Goal: Task Accomplishment & Management: Manage account settings

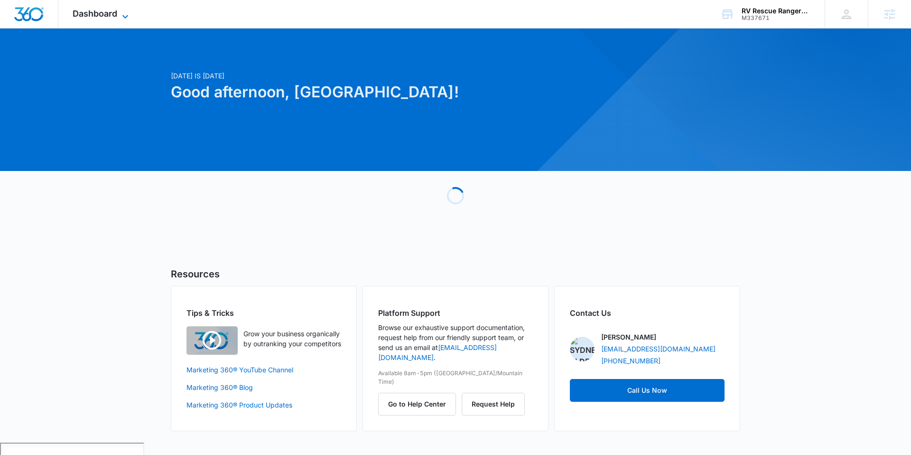
click at [110, 14] on span "Dashboard" at bounding box center [95, 14] width 45 height 10
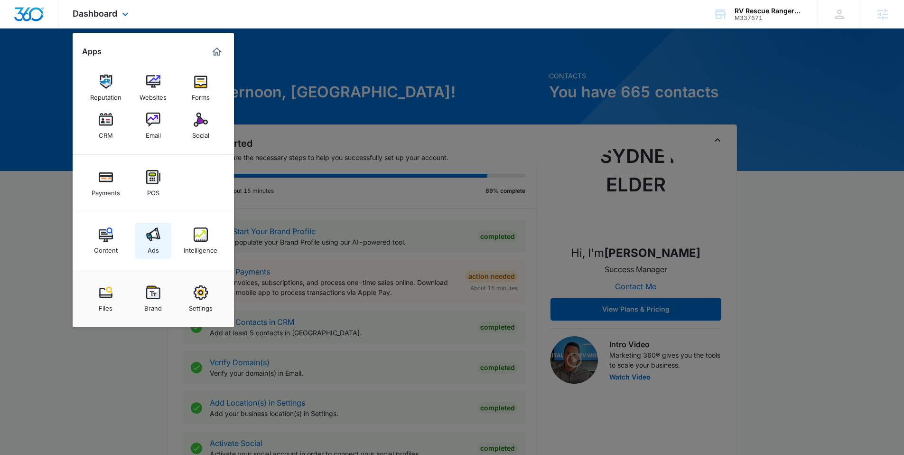
click at [153, 236] on img at bounding box center [153, 234] width 14 height 14
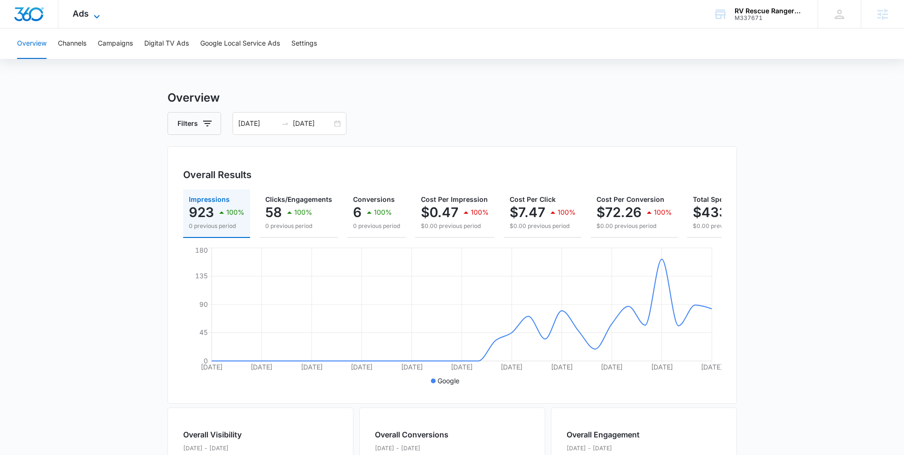
click at [96, 11] on icon at bounding box center [96, 16] width 11 height 11
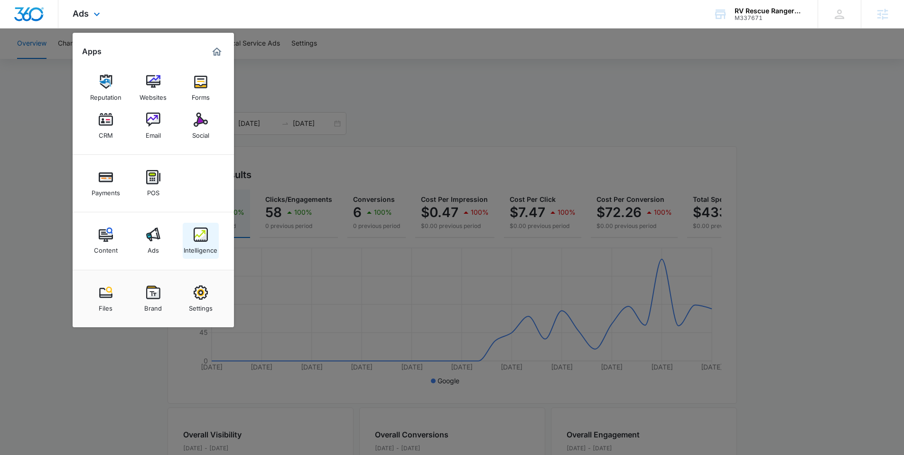
click at [208, 242] on div "Intelligence" at bounding box center [201, 248] width 34 height 12
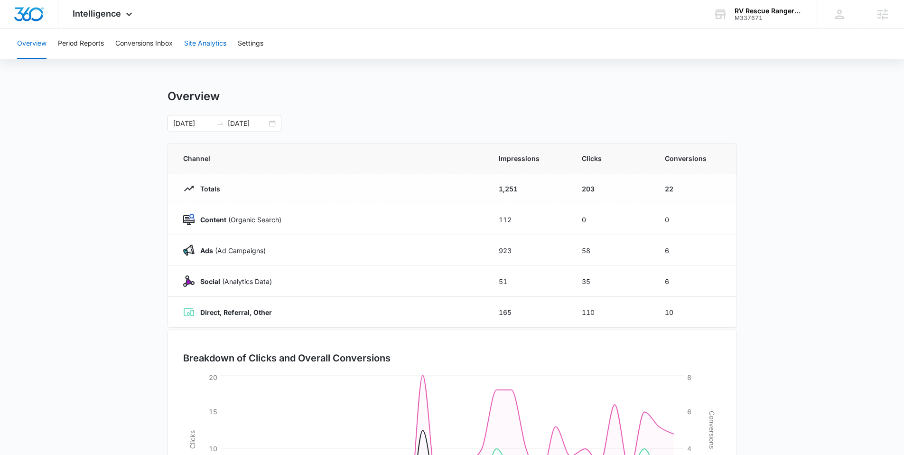
click at [213, 36] on button "Site Analytics" at bounding box center [205, 43] width 42 height 30
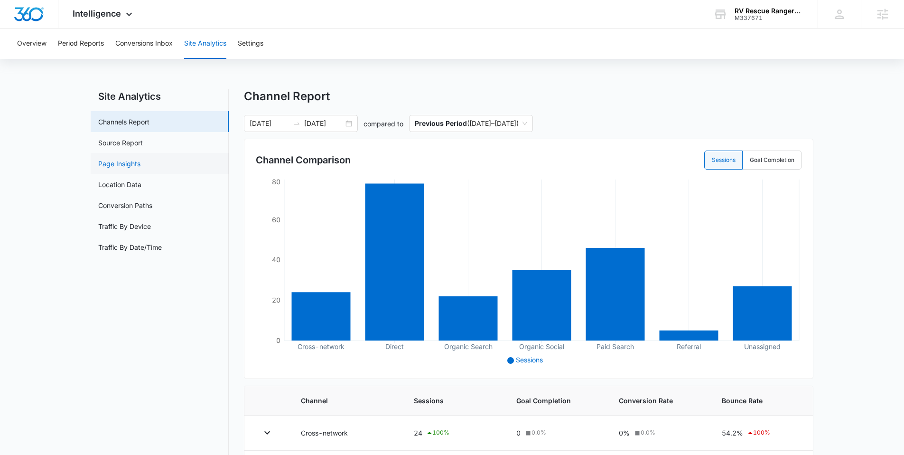
click at [140, 159] on link "Page Insights" at bounding box center [119, 163] width 42 height 10
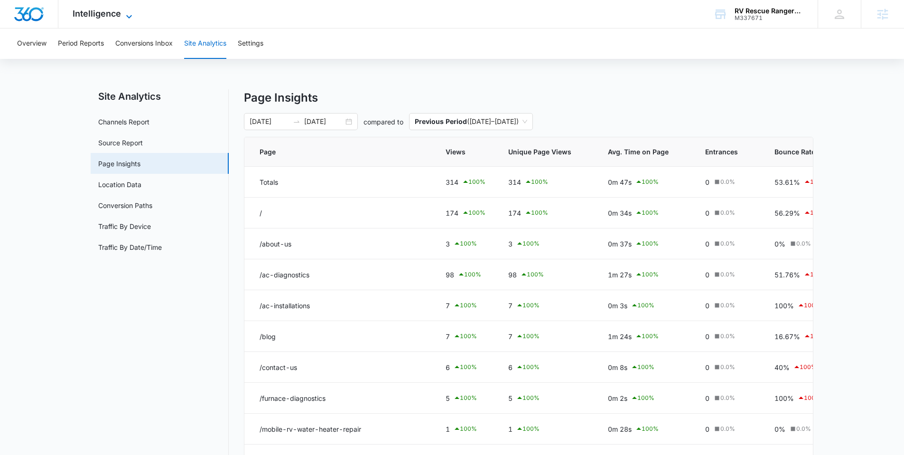
click at [128, 16] on icon at bounding box center [128, 16] width 11 height 11
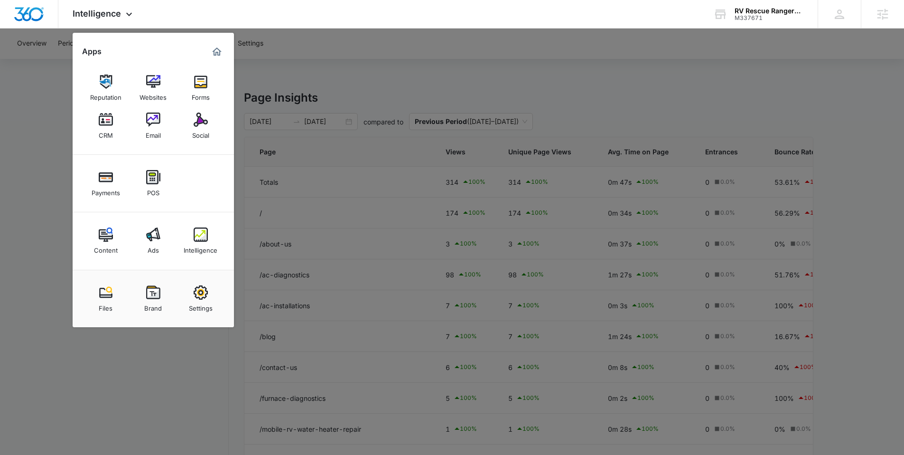
click at [42, 85] on div at bounding box center [452, 227] width 904 height 455
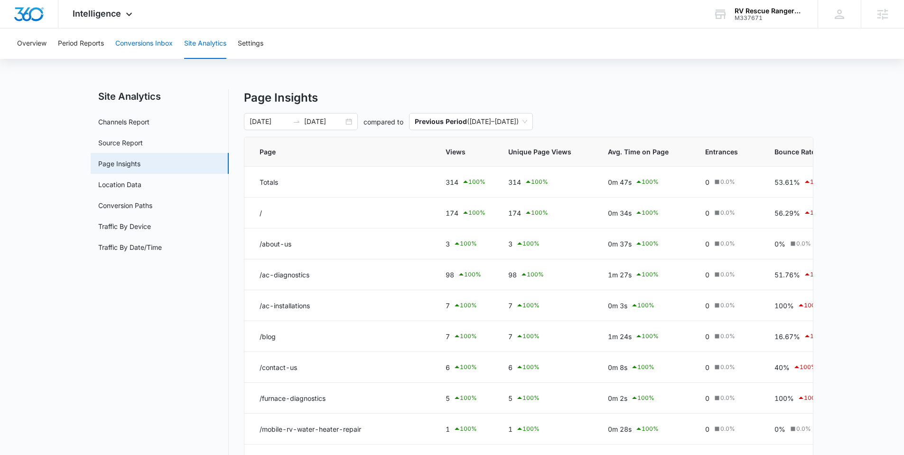
click at [159, 45] on button "Conversions Inbox" at bounding box center [143, 43] width 57 height 30
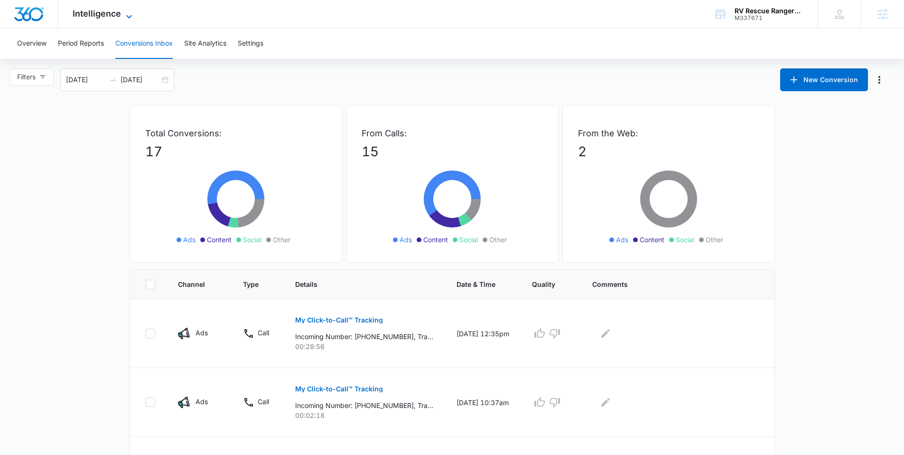
click at [129, 17] on icon at bounding box center [129, 16] width 6 height 3
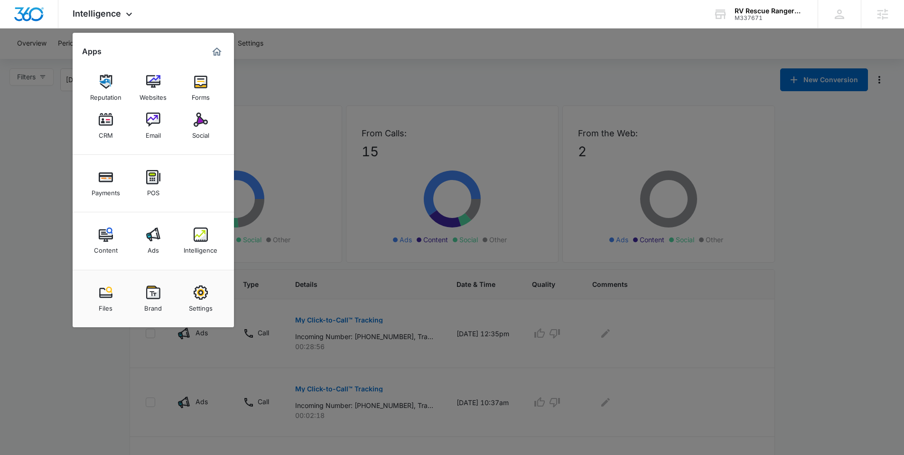
click at [364, 65] on div at bounding box center [452, 227] width 904 height 455
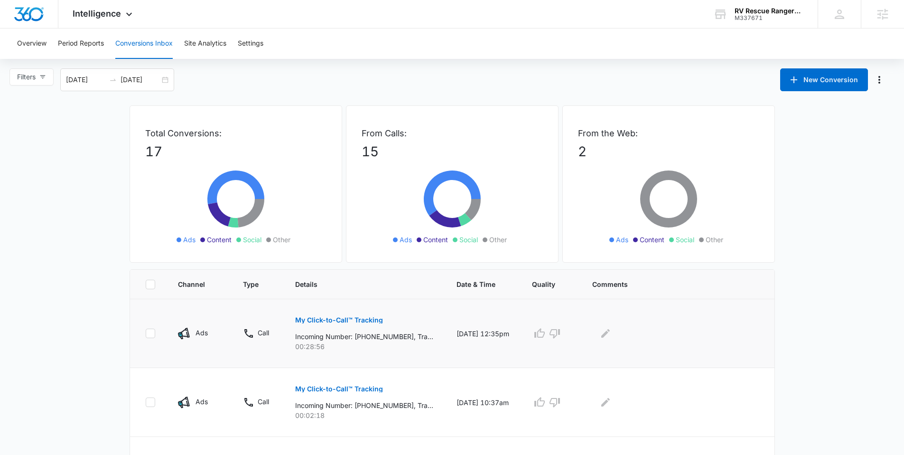
click at [320, 322] on p "My Click-to-Call™ Tracking" at bounding box center [339, 319] width 88 height 7
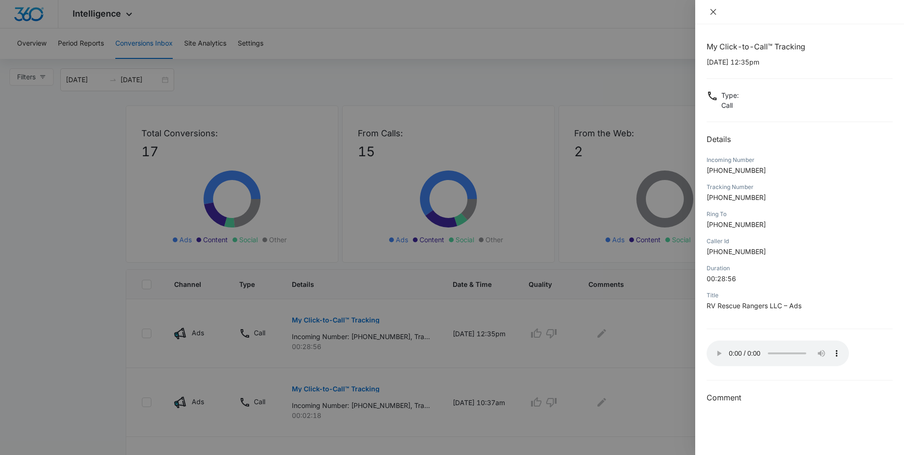
click at [709, 8] on icon "close" at bounding box center [713, 12] width 8 height 8
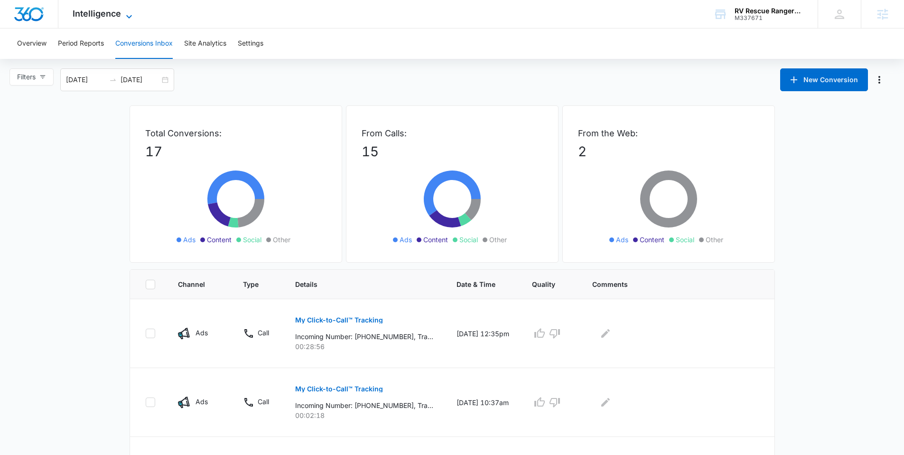
click at [119, 12] on span "Intelligence" at bounding box center [97, 14] width 48 height 10
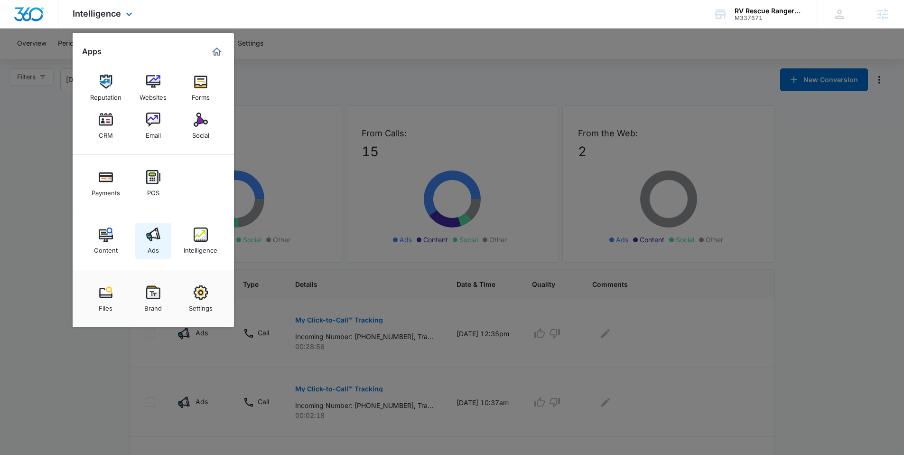
click at [152, 237] on img at bounding box center [153, 234] width 14 height 14
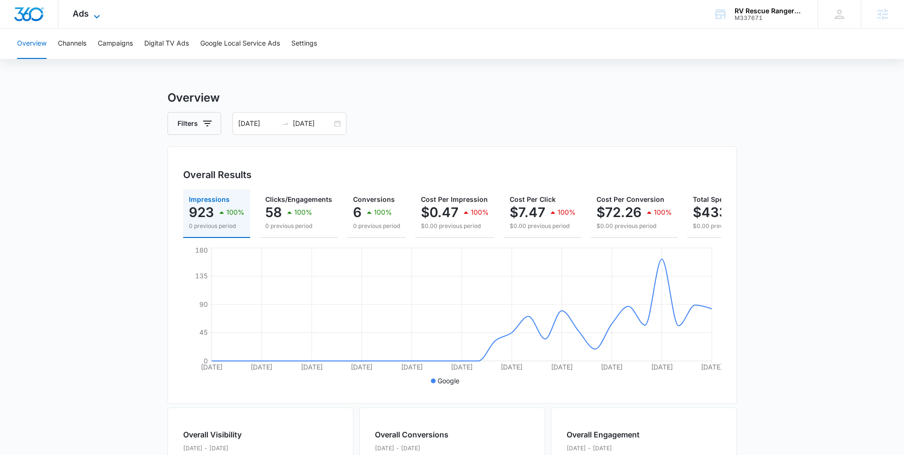
drag, startPoint x: 96, startPoint y: 60, endPoint x: 96, endPoint y: 12, distance: 47.9
click at [96, 43] on div "Overview Channels Campaigns Digital TV Ads Google Local Service Ads Settings Ov…" at bounding box center [452, 399] width 904 height 742
click at [100, 74] on div "Overview Channels Campaigns Digital TV Ads Google Local Service Ads Settings Ov…" at bounding box center [452, 399] width 904 height 742
click at [83, 45] on button "Channels" at bounding box center [72, 43] width 28 height 30
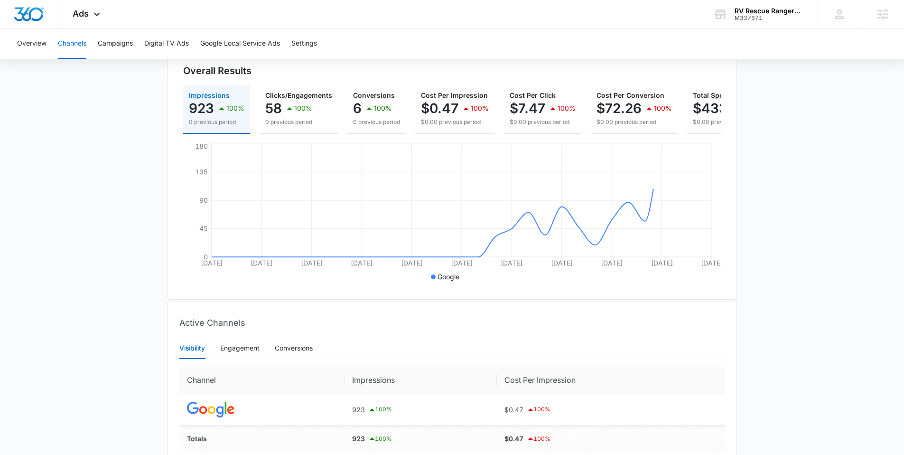
scroll to position [154, 0]
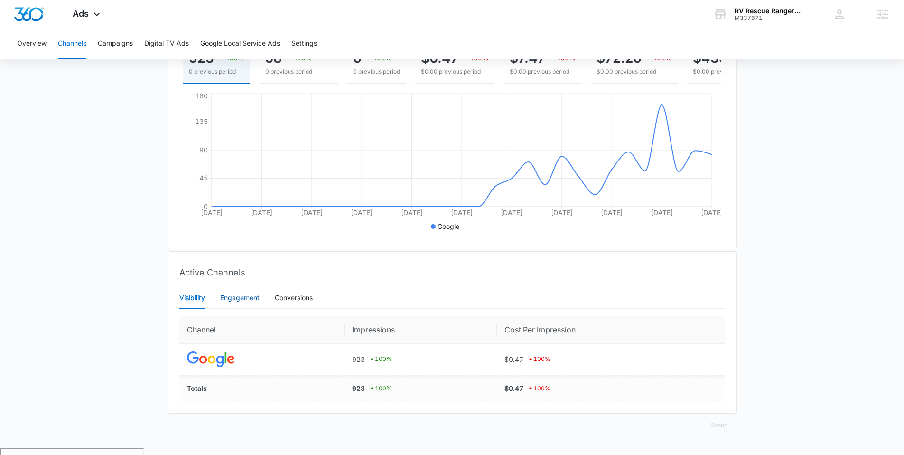
click at [230, 301] on div "Engagement" at bounding box center [239, 297] width 39 height 10
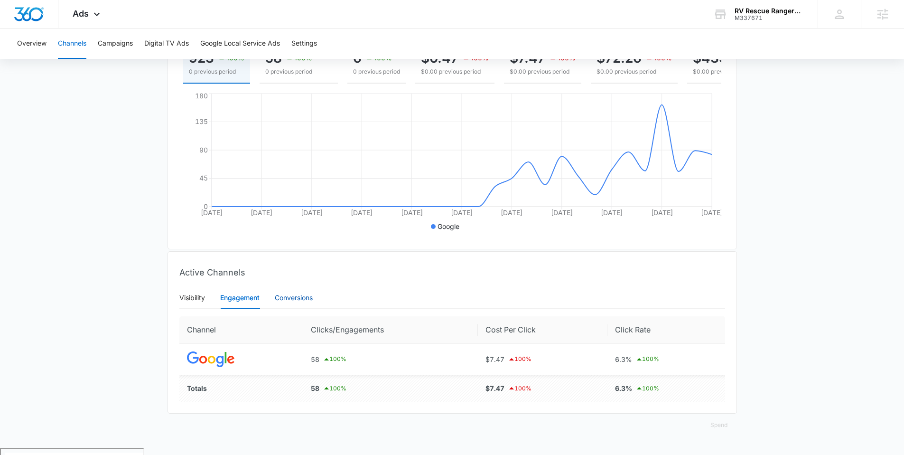
click at [297, 303] on div "Conversions" at bounding box center [294, 297] width 38 height 10
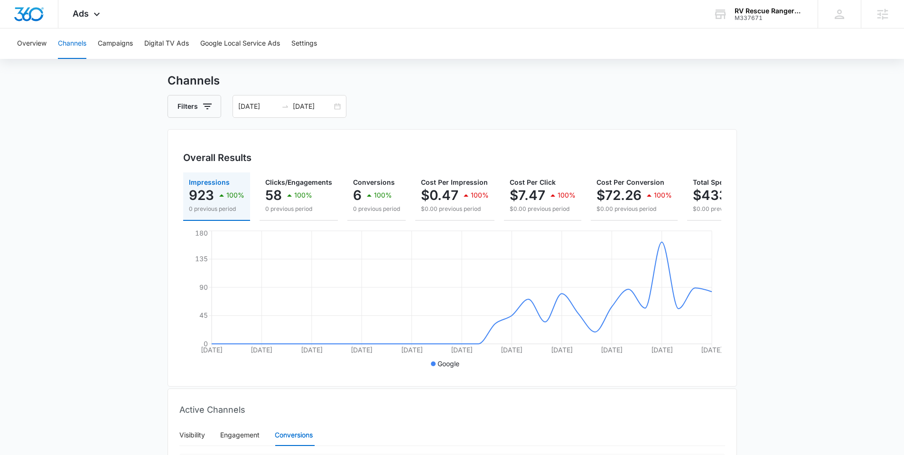
scroll to position [0, 0]
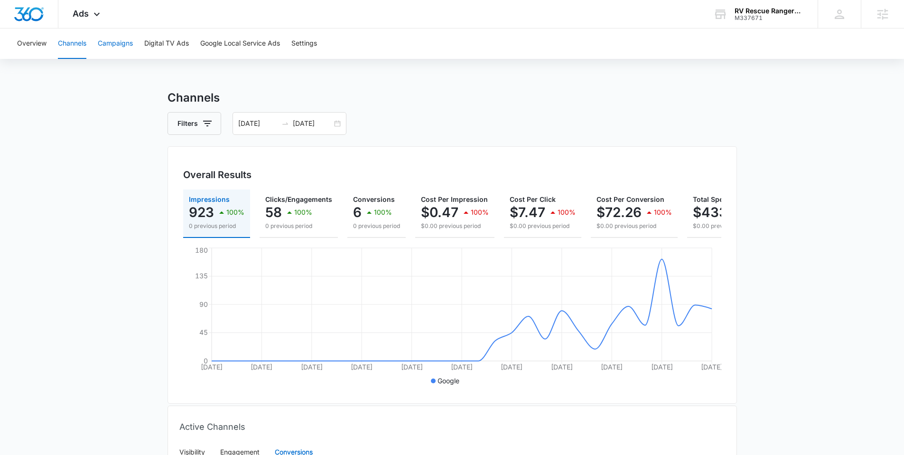
click at [132, 45] on button "Campaigns" at bounding box center [115, 43] width 35 height 30
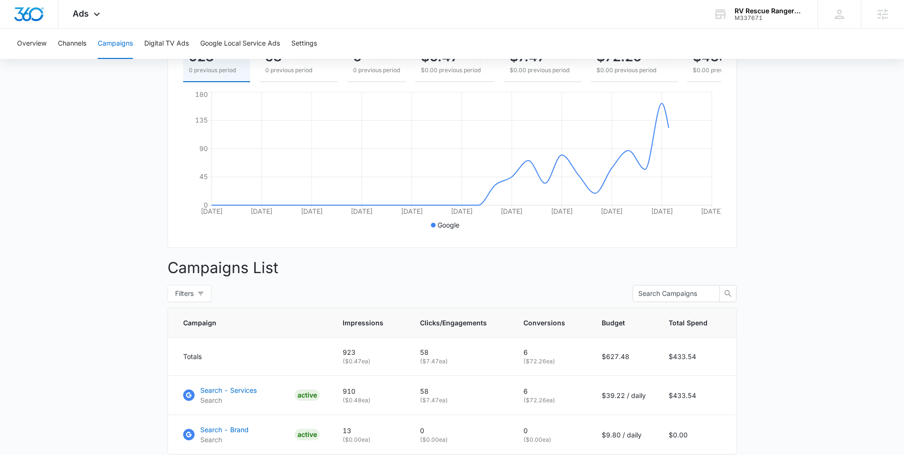
scroll to position [229, 0]
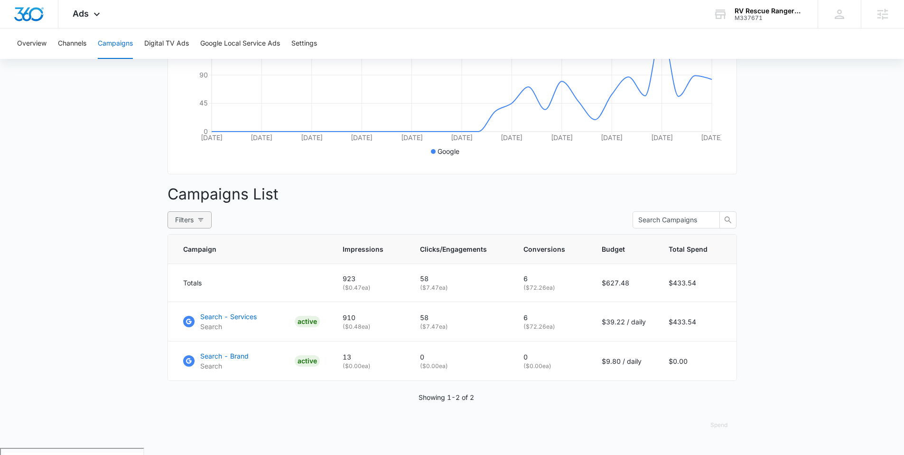
click at [199, 223] on icon "button" at bounding box center [200, 219] width 7 height 7
click at [281, 228] on div "Filters Viewing : All Active Paused Clear All" at bounding box center [451, 219] width 569 height 17
click at [245, 321] on p "Search - Services" at bounding box center [228, 316] width 56 height 10
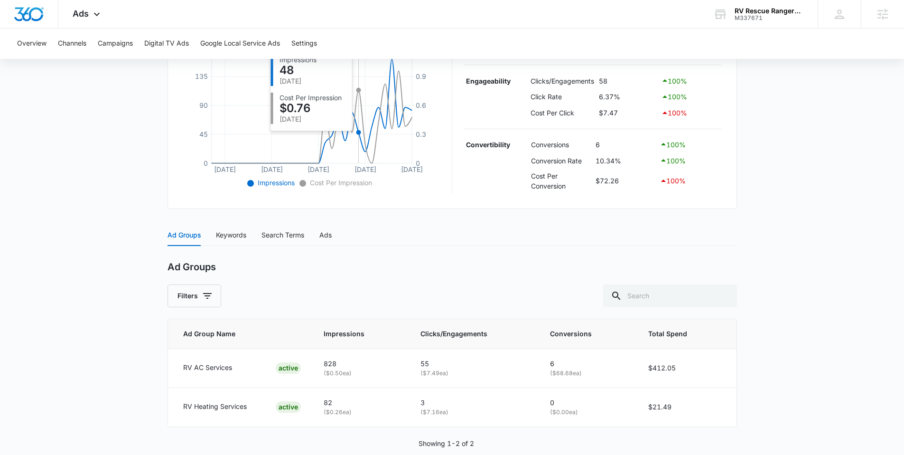
scroll to position [236, 0]
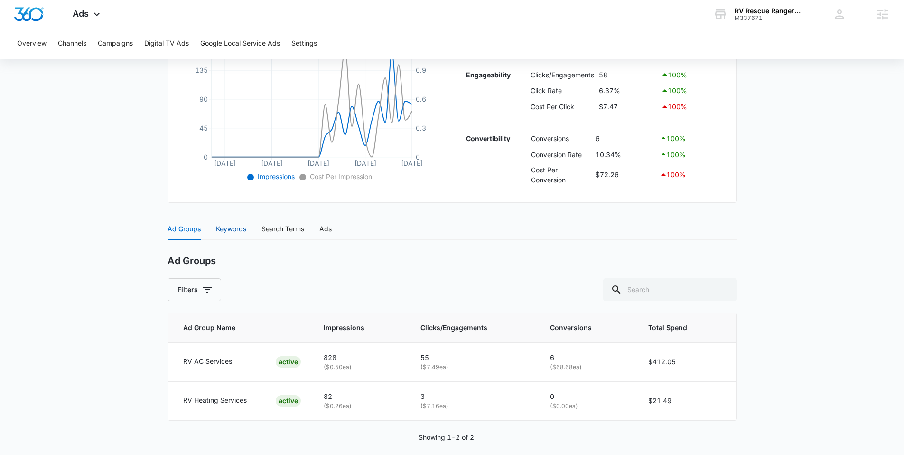
click at [224, 223] on div "Keywords" at bounding box center [231, 228] width 30 height 10
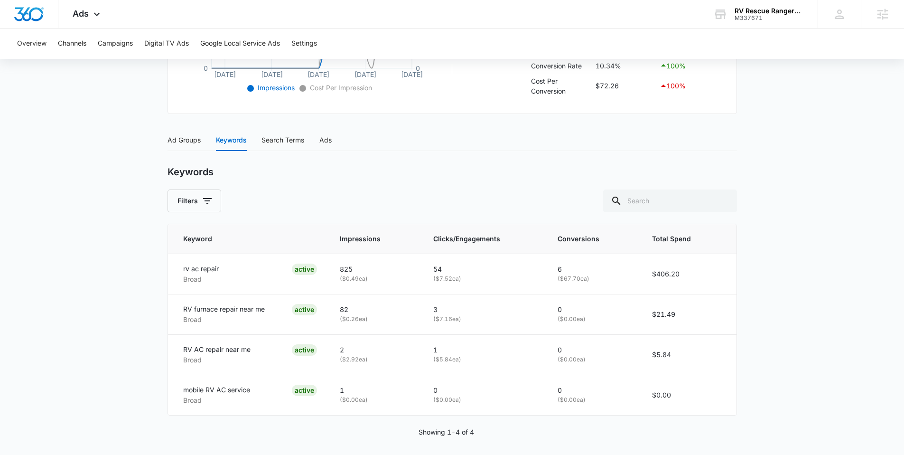
scroll to position [330, 0]
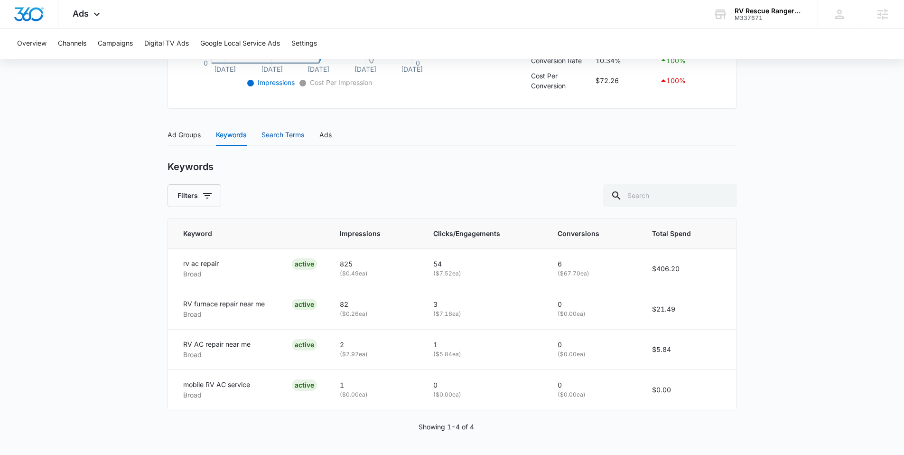
click at [285, 137] on div "Search Terms" at bounding box center [282, 135] width 43 height 10
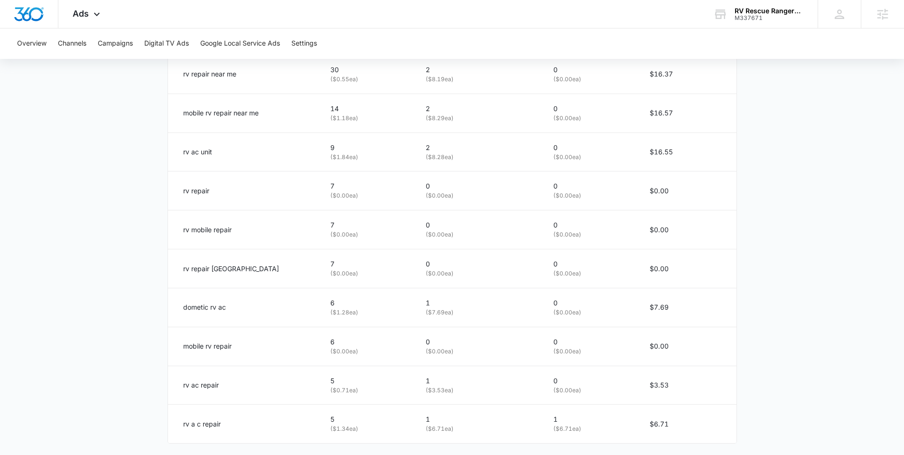
scroll to position [564, 0]
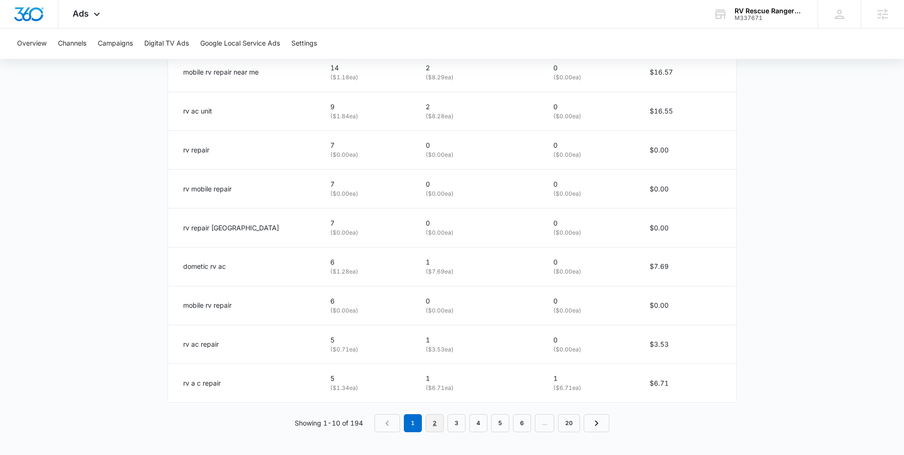
click at [432, 427] on link "2" at bounding box center [435, 423] width 18 height 18
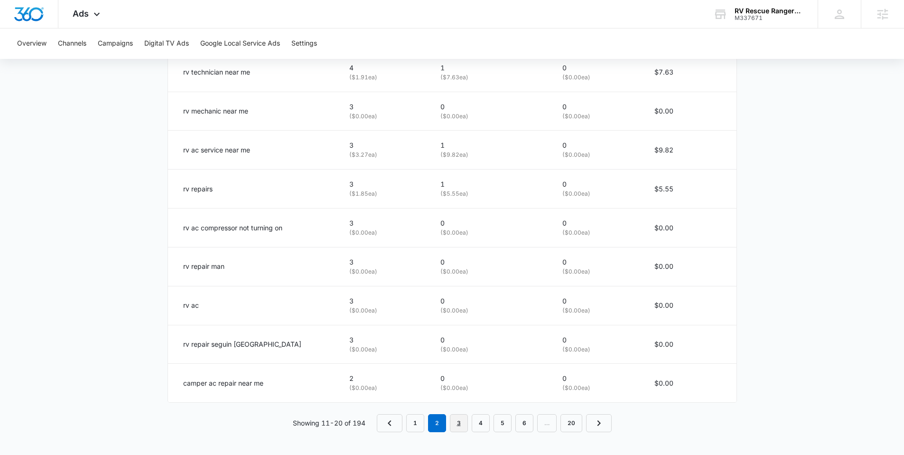
click at [460, 430] on link "3" at bounding box center [459, 423] width 18 height 18
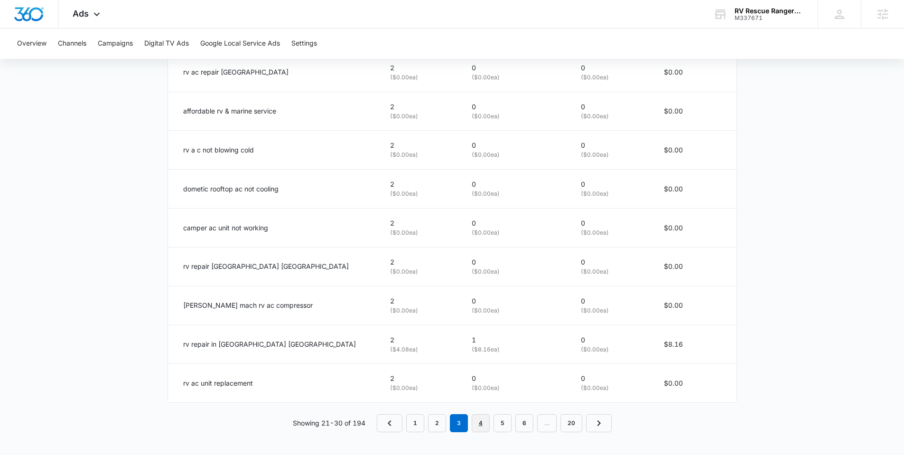
click at [484, 423] on link "4" at bounding box center [481, 423] width 18 height 18
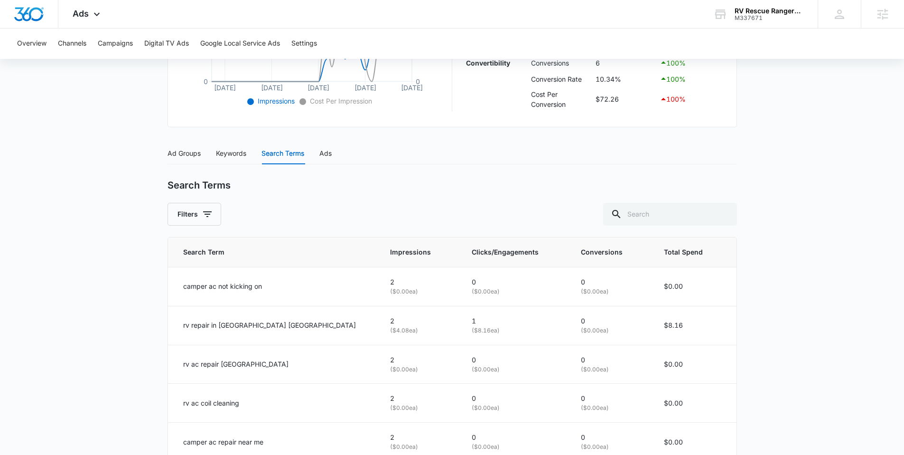
scroll to position [310, 0]
click at [242, 158] on div "Keywords" at bounding box center [231, 154] width 30 height 10
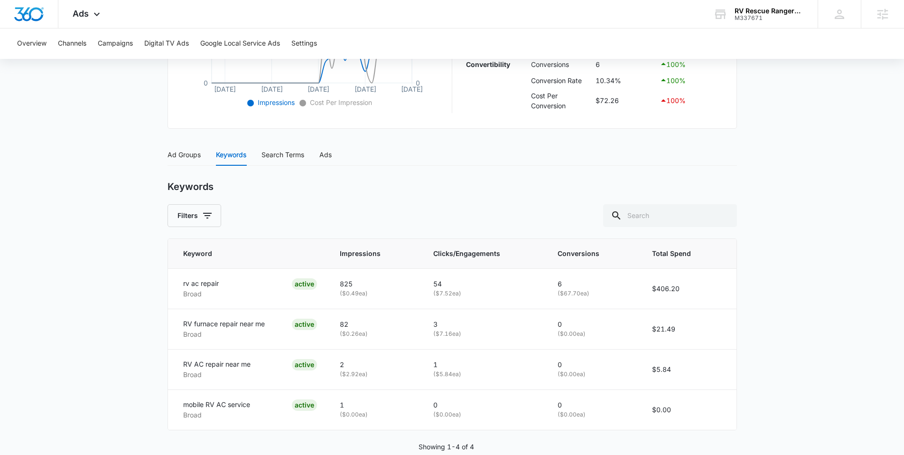
scroll to position [330, 0]
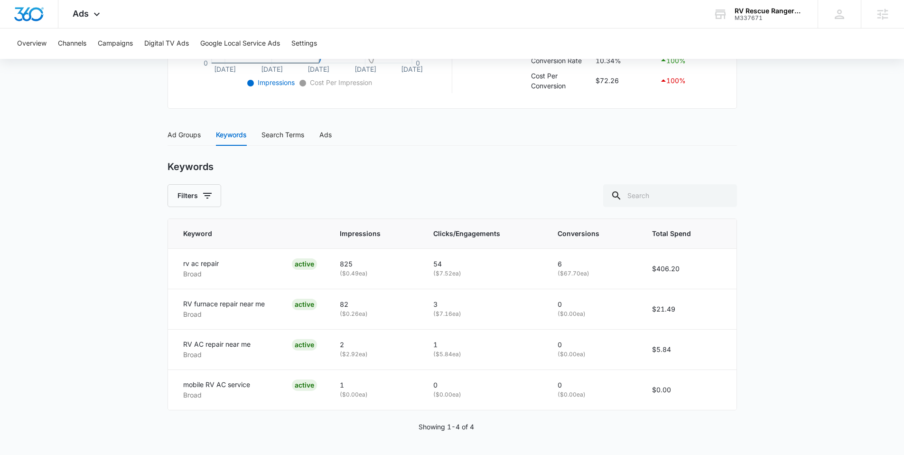
click at [260, 134] on div "Ad Groups Keywords Search Terms Ads" at bounding box center [249, 135] width 164 height 22
click at [278, 136] on div "Search Terms" at bounding box center [282, 135] width 43 height 10
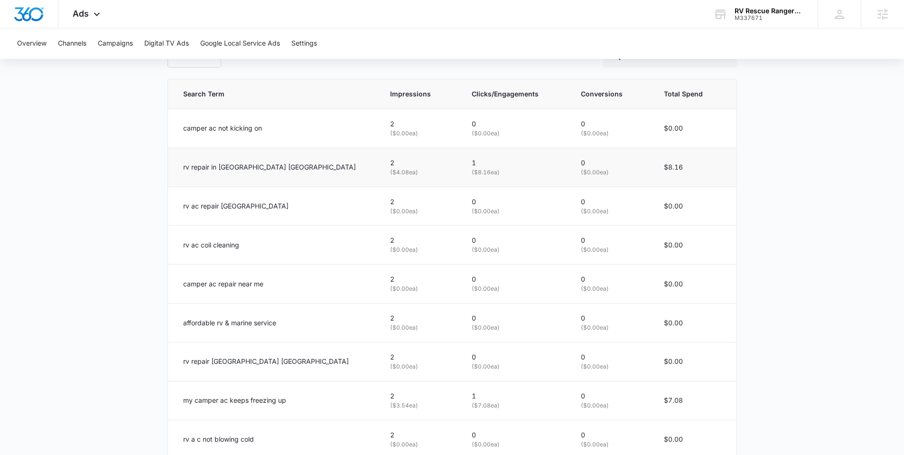
scroll to position [564, 0]
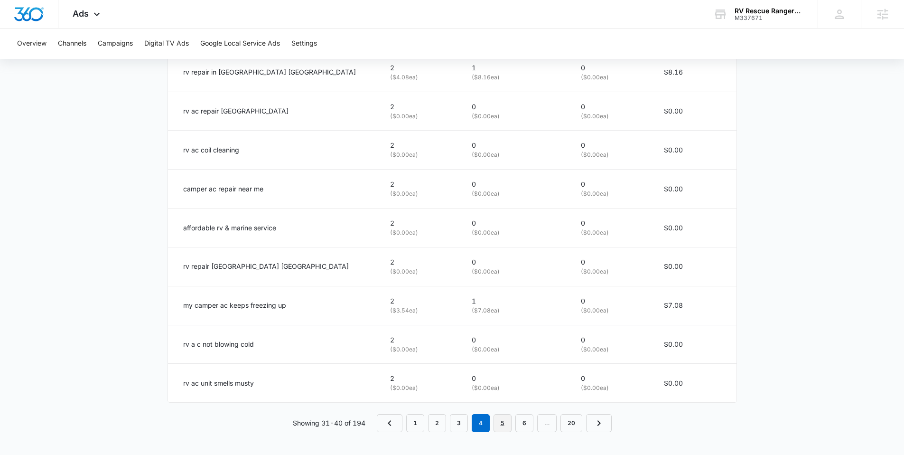
click at [502, 427] on link "5" at bounding box center [502, 423] width 18 height 18
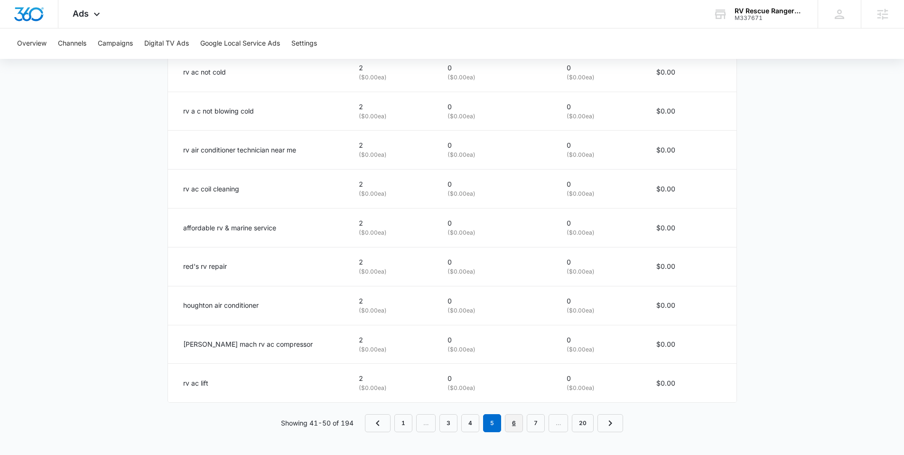
click at [513, 417] on link "6" at bounding box center [514, 423] width 18 height 18
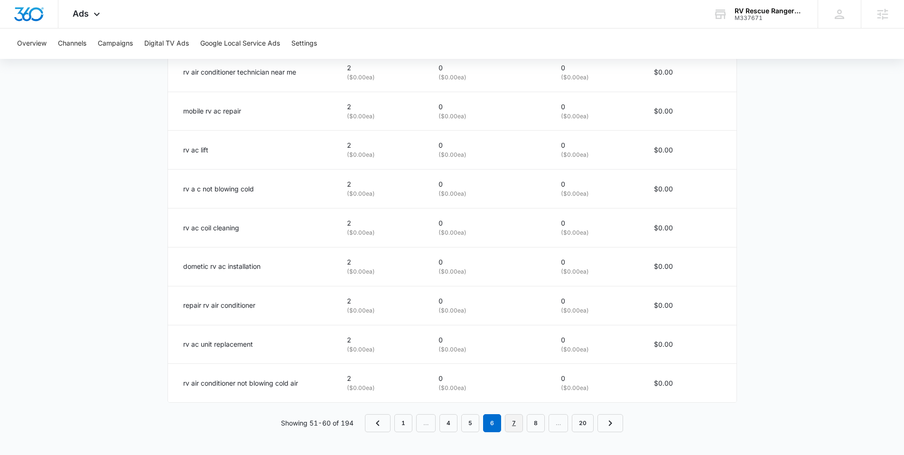
click at [515, 420] on link "7" at bounding box center [514, 423] width 18 height 18
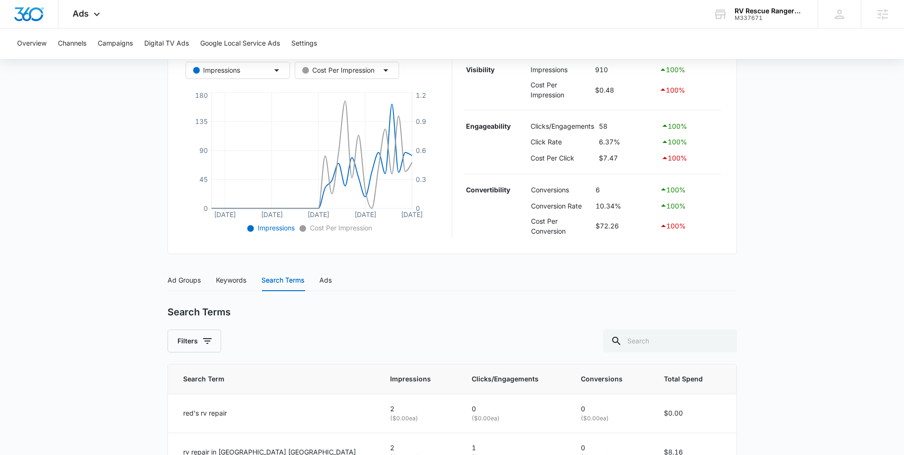
scroll to position [0, 0]
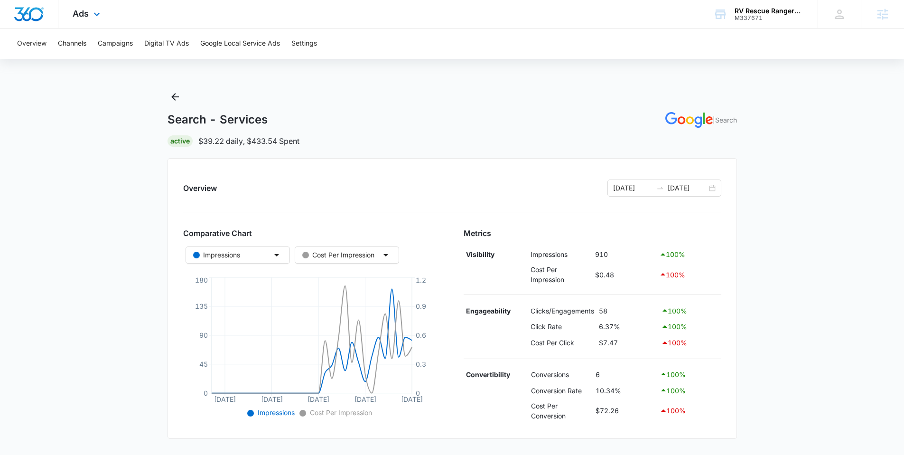
click at [104, 18] on div "Ads Apps Reputation Websites Forms CRM Email Social Payments POS Content Ads In…" at bounding box center [87, 14] width 58 height 28
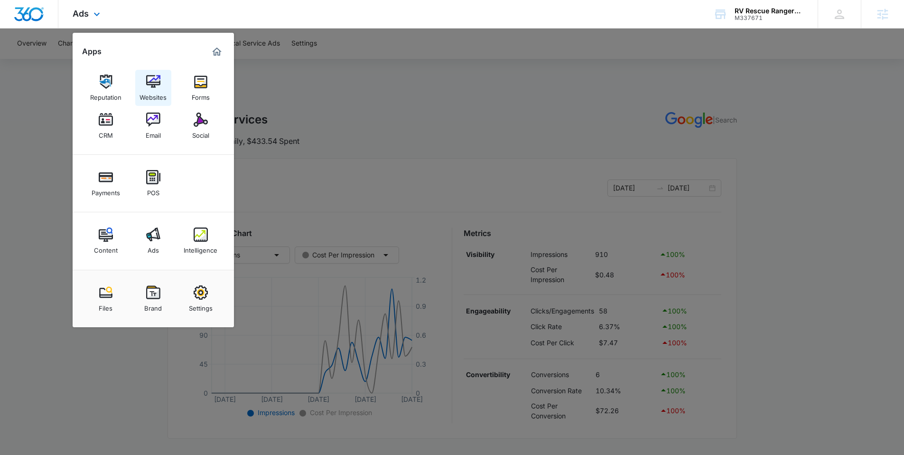
click at [148, 85] on img at bounding box center [153, 81] width 14 height 14
